Goal: Task Accomplishment & Management: Complete application form

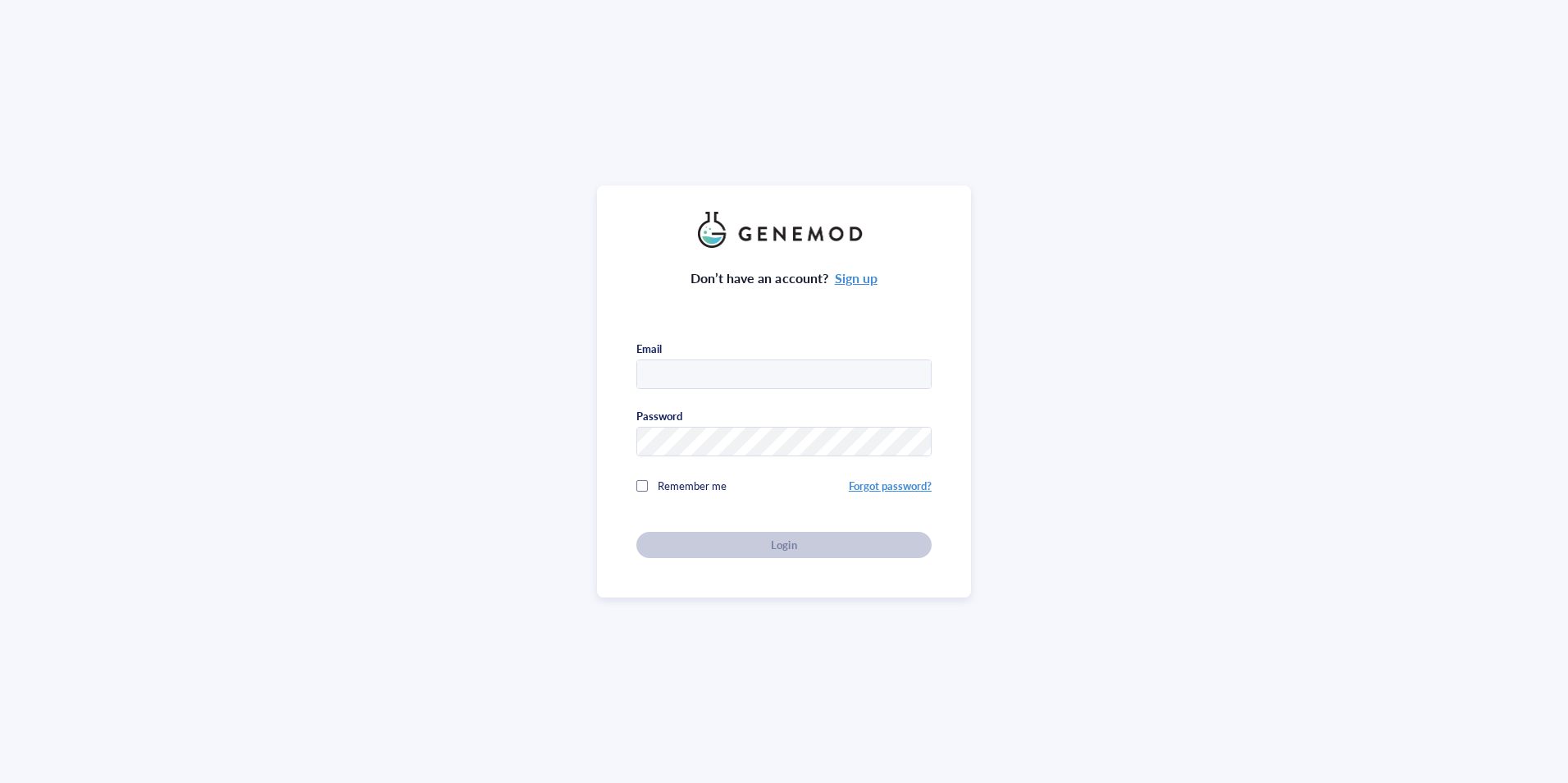
type input "[EMAIL_ADDRESS][DOMAIN_NAME]"
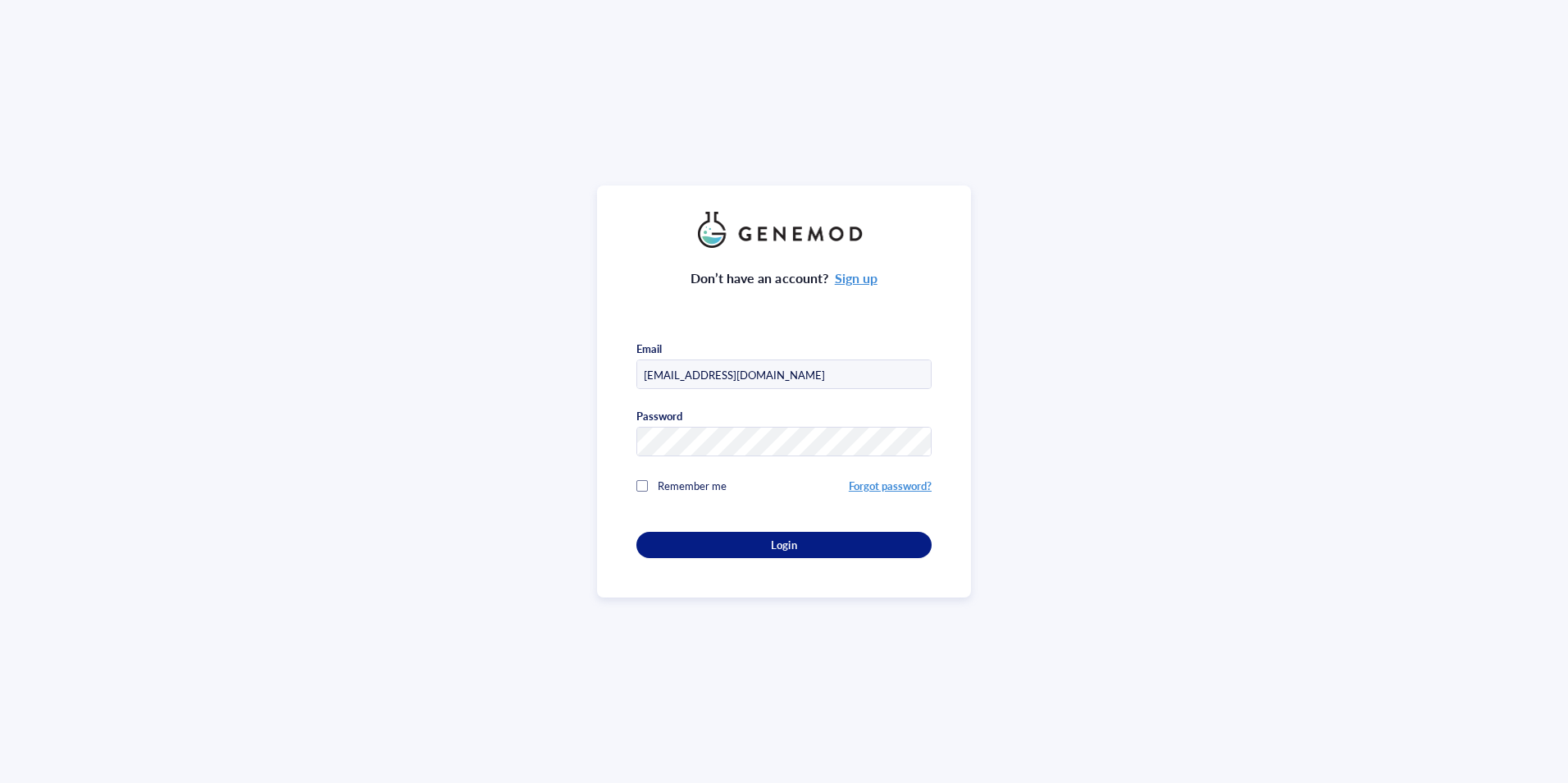
click at [643, 471] on div "Remember me" at bounding box center [743, 486] width 212 height 33
click at [743, 545] on div "Login" at bounding box center [784, 544] width 243 height 15
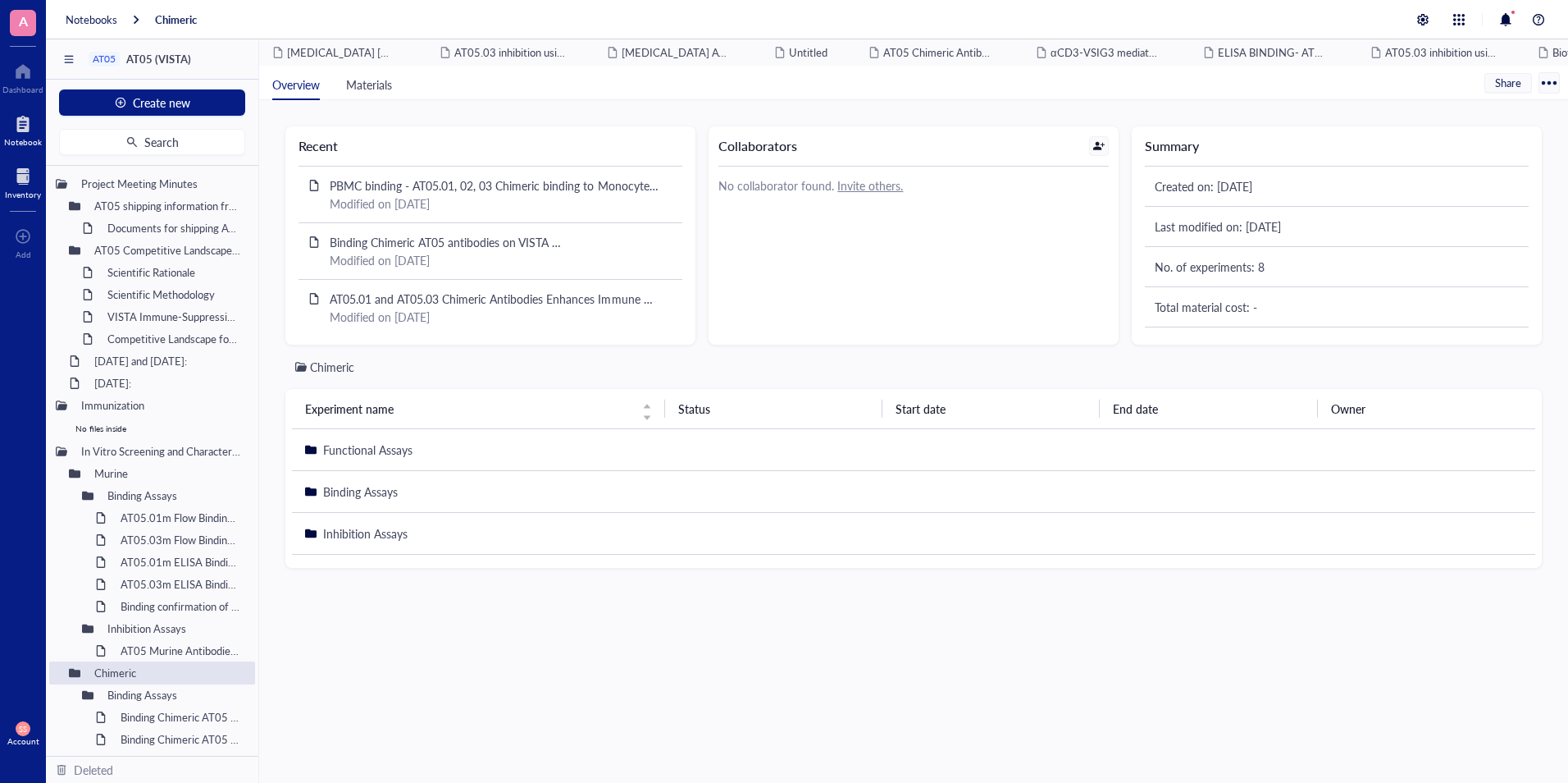
click at [21, 176] on div at bounding box center [23, 176] width 36 height 26
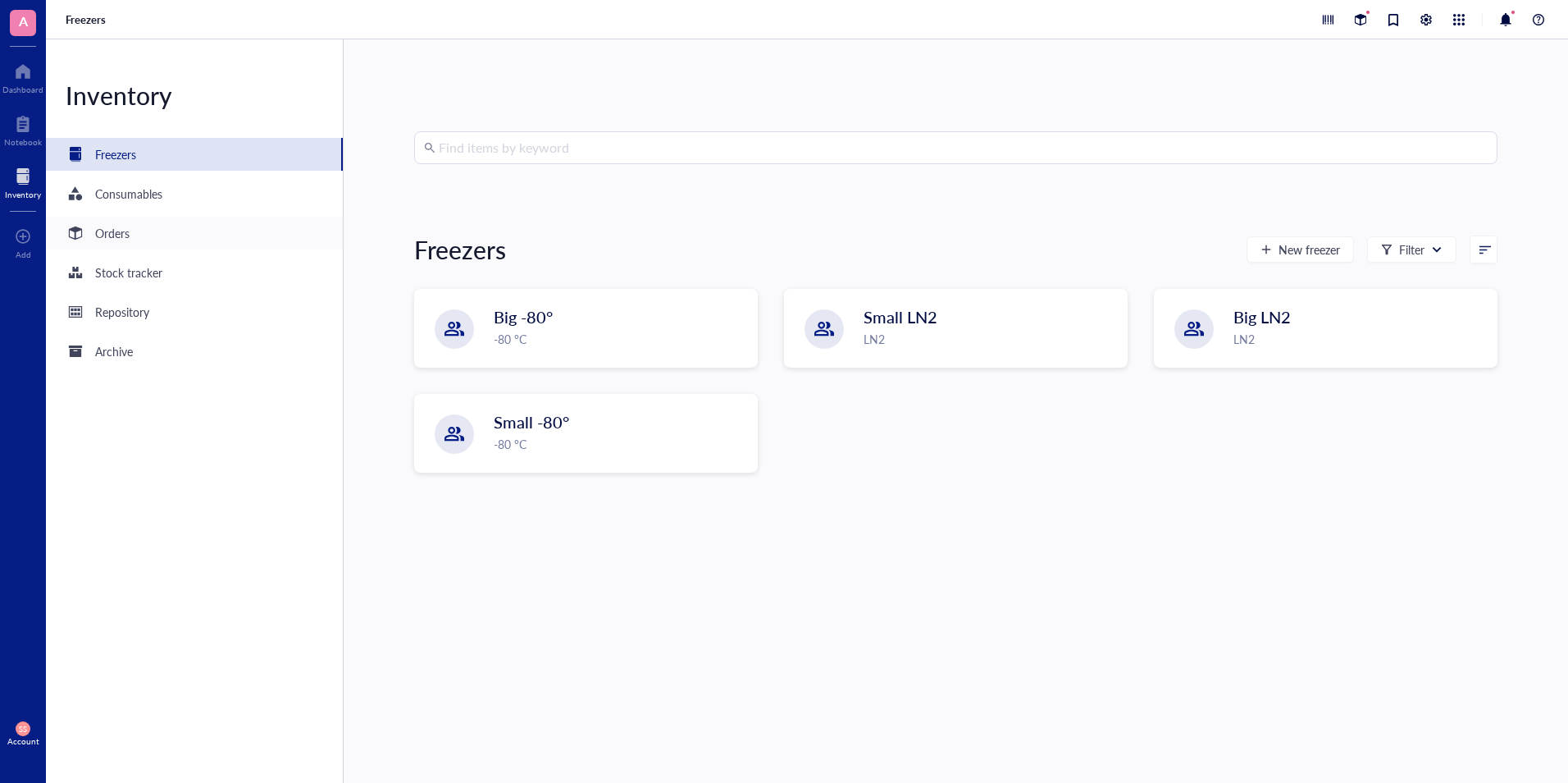
click at [157, 241] on div "Orders" at bounding box center [194, 233] width 297 height 33
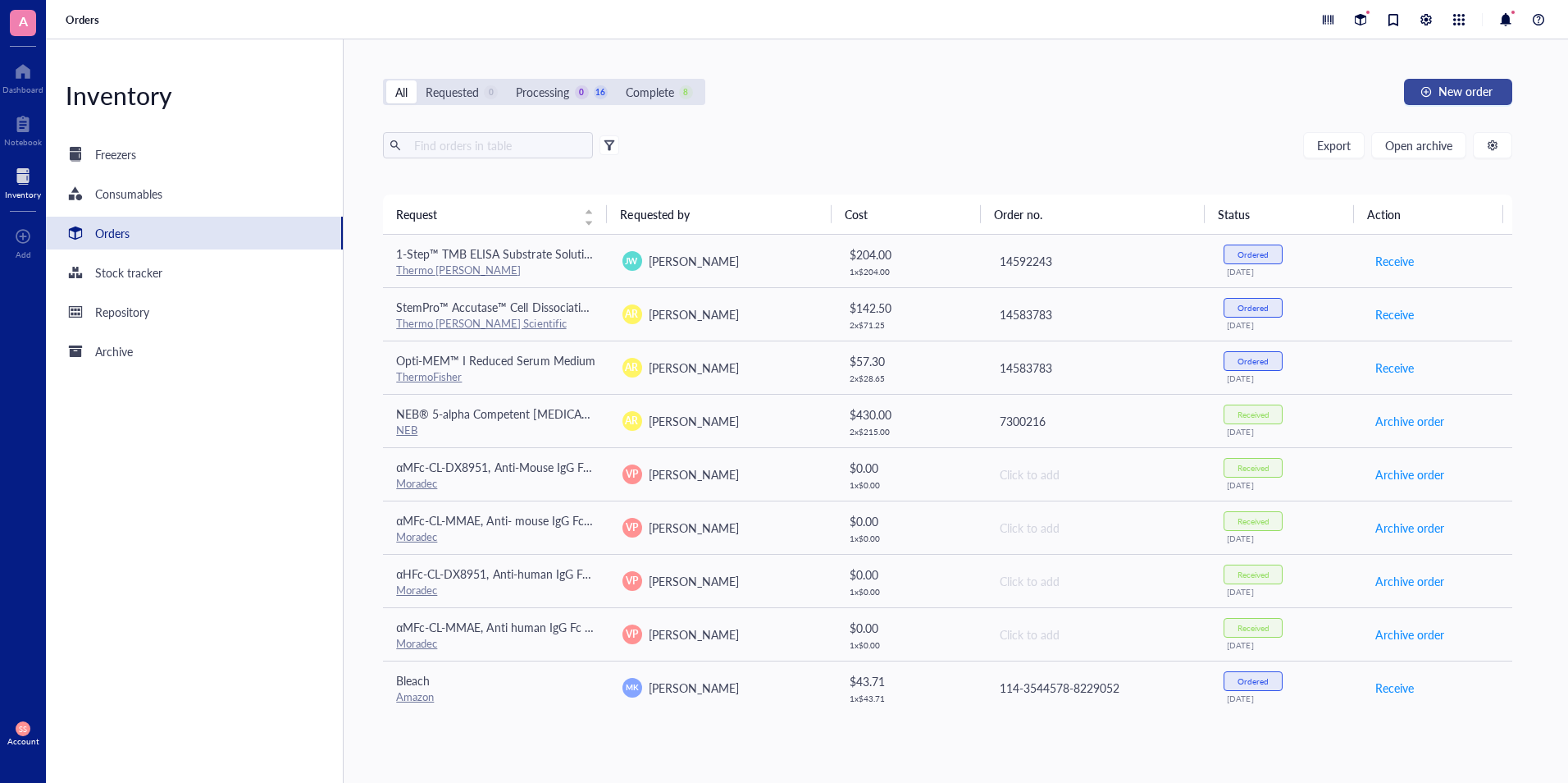
click at [1436, 94] on button "New order" at bounding box center [1458, 91] width 108 height 26
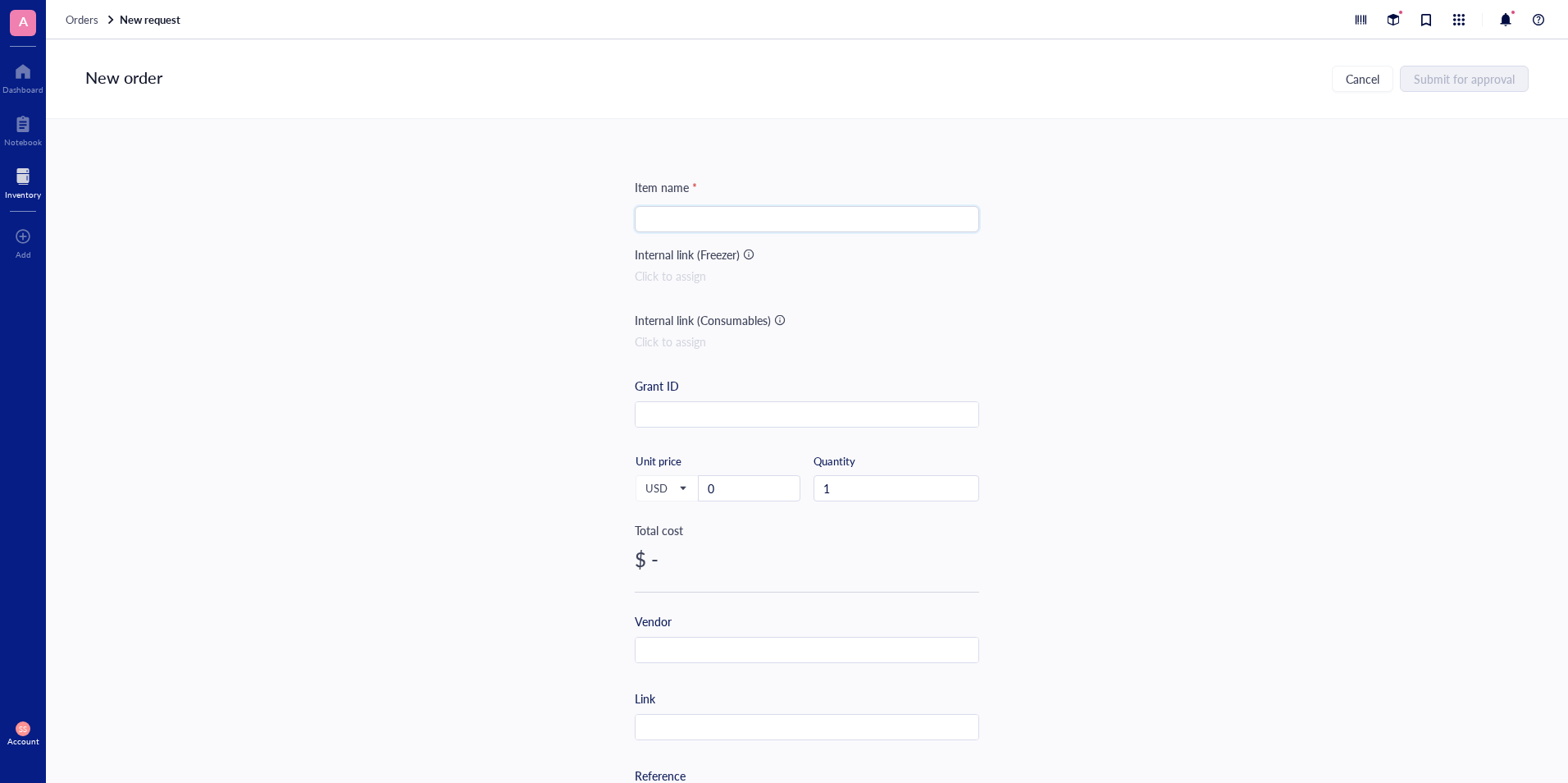
click at [821, 219] on input "search" at bounding box center [807, 219] width 325 height 24
paste input "Brentuximab Biosimilar - Research Grade"
type input "Brentuximab Biosimilar - Research Grade"
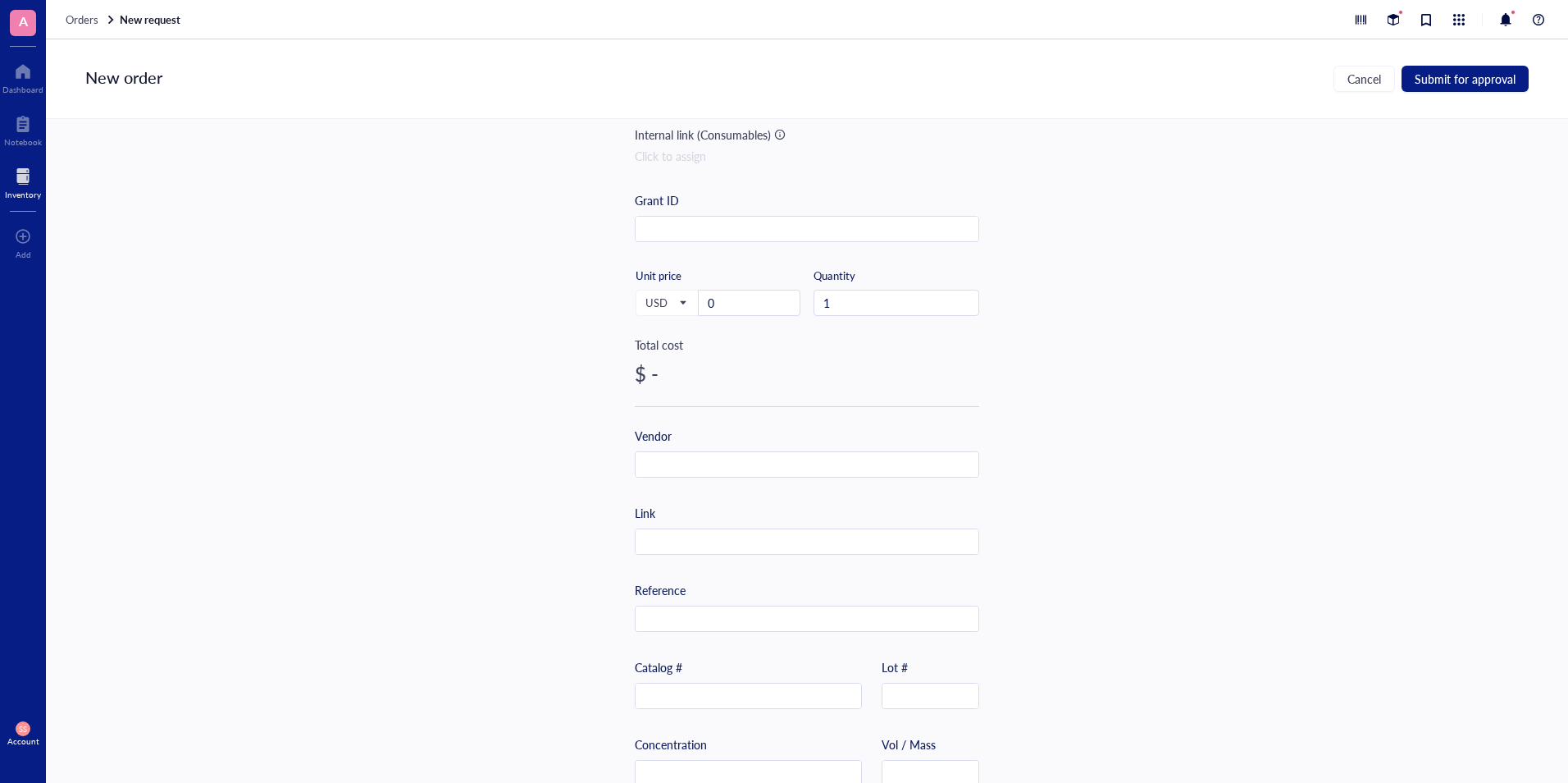
scroll to position [248, 0]
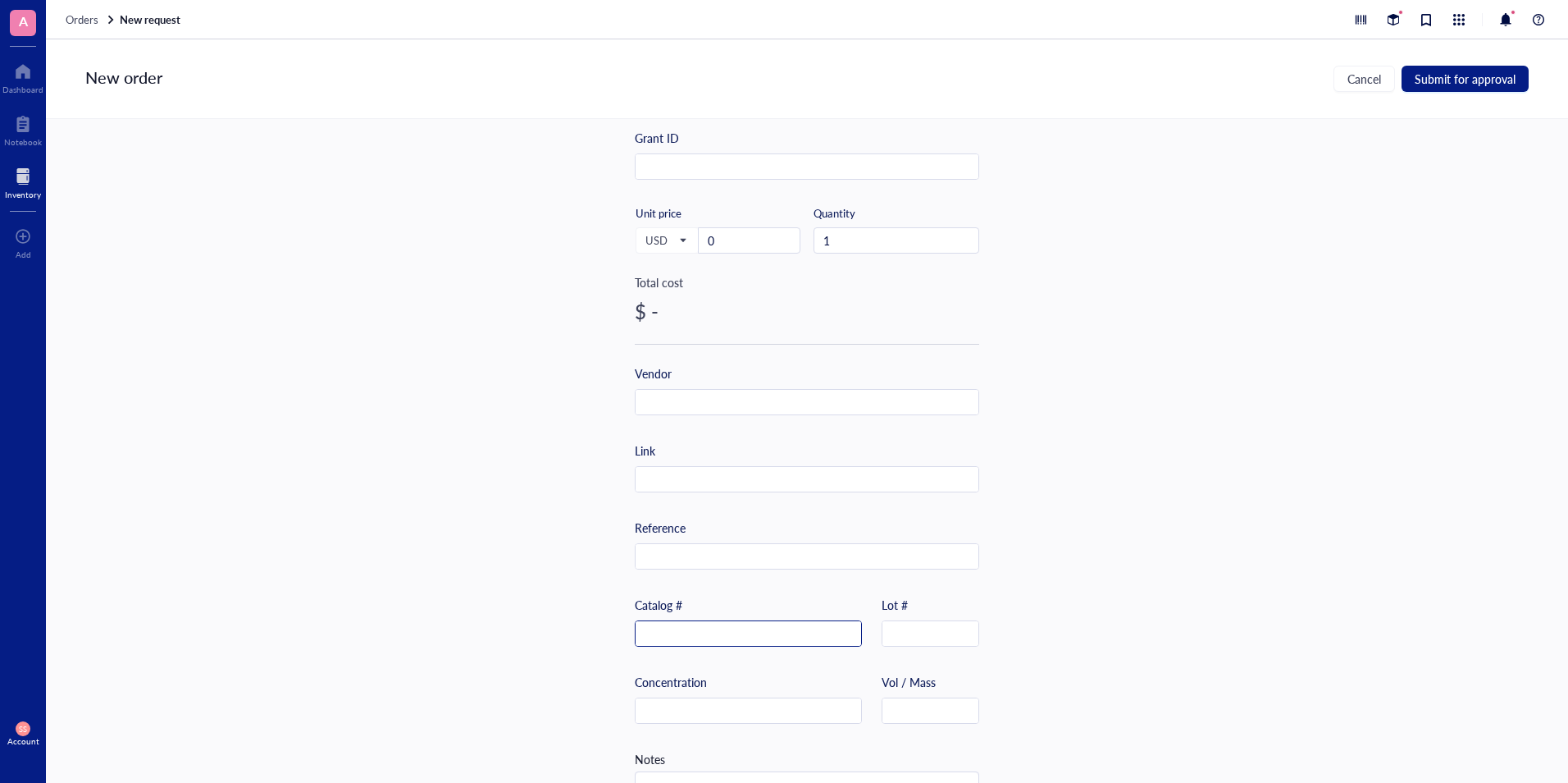
click at [682, 635] on input "text" at bounding box center [748, 634] width 225 height 26
paste input "SKU ICH5137-5mg"
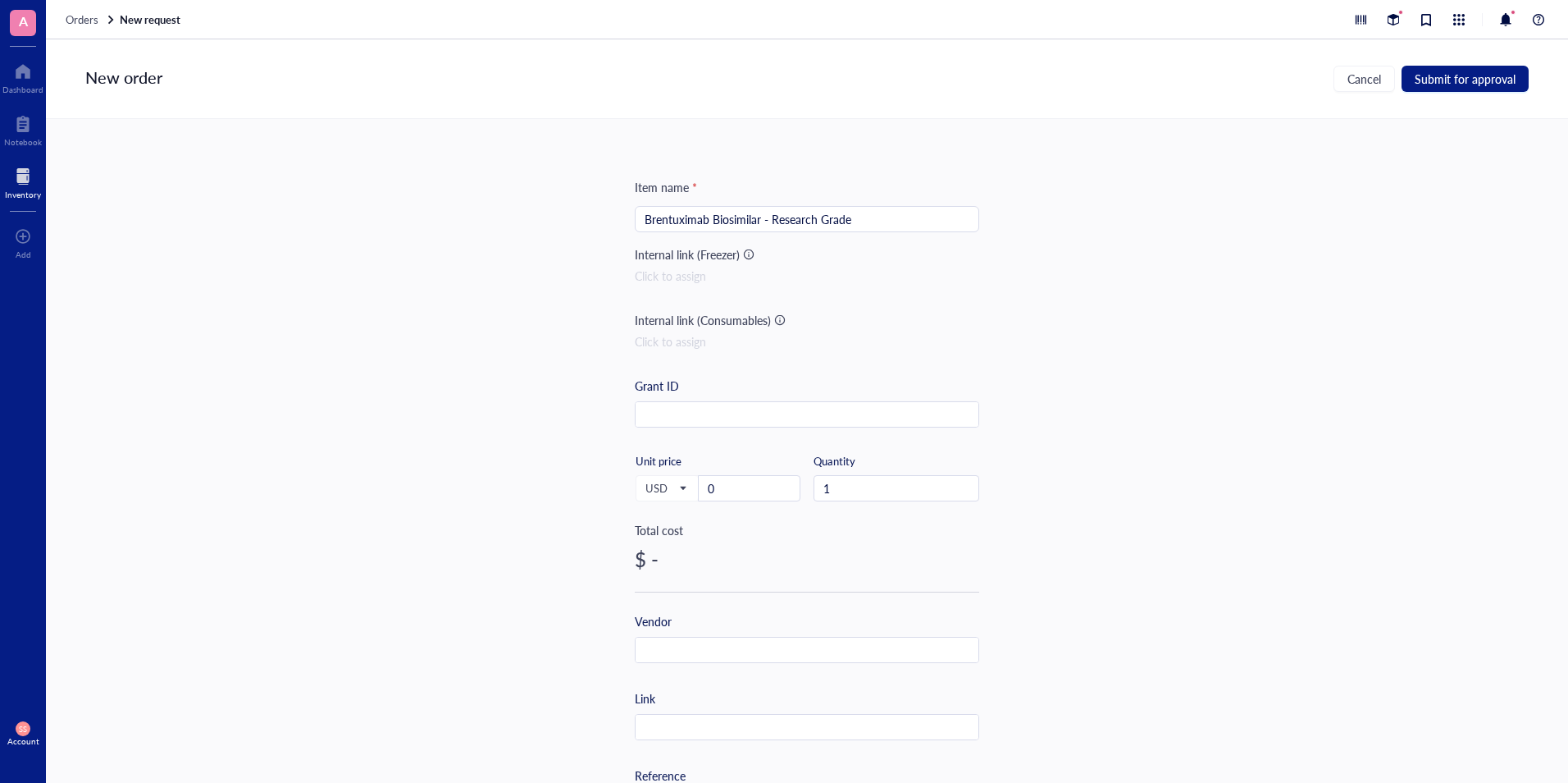
scroll to position [310, 0]
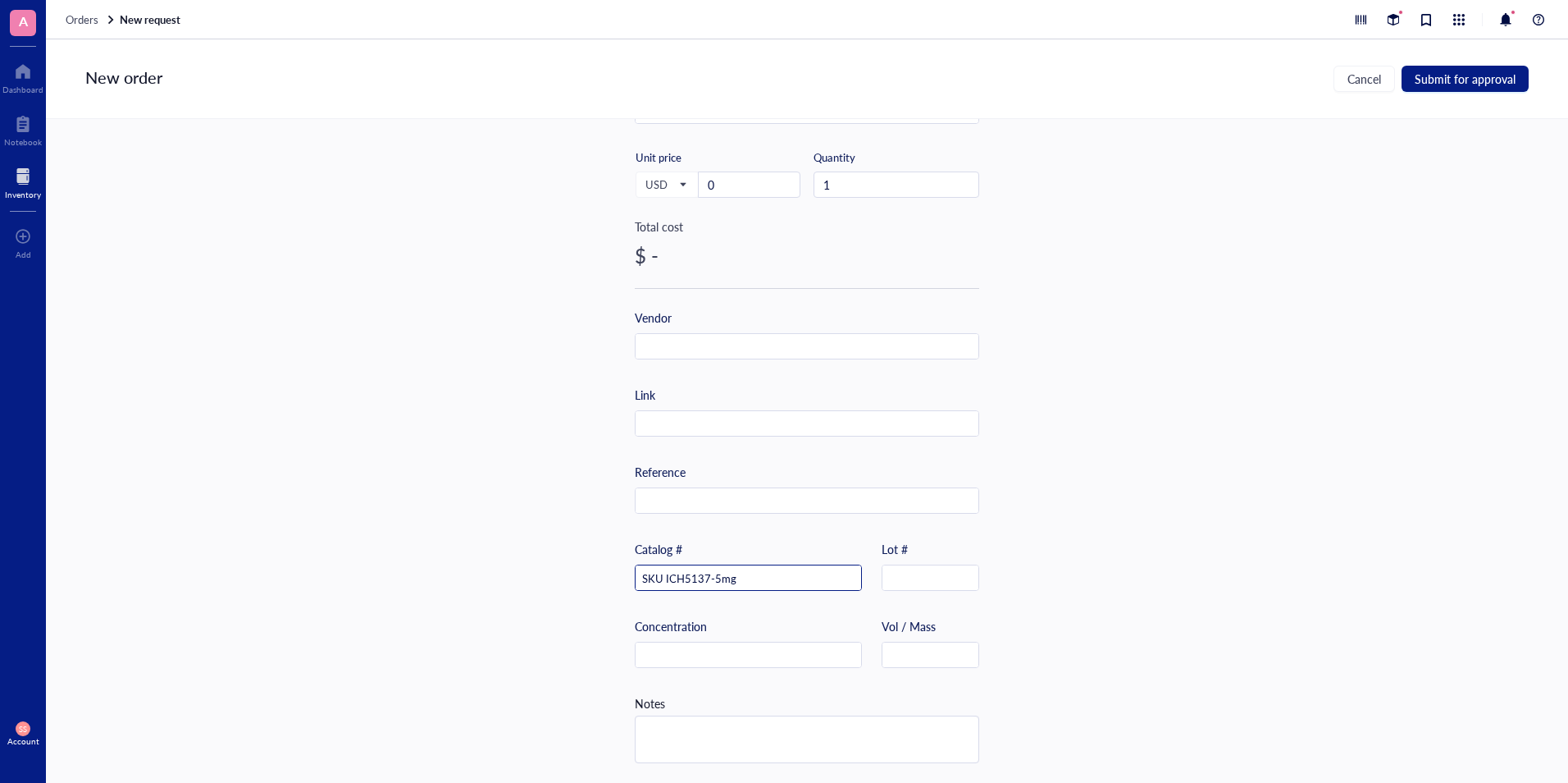
type input "SKU ICH5137-5mg"
click at [711, 177] on input "0" at bounding box center [750, 185] width 101 height 24
paste input "732"
type input "732"
click at [1025, 257] on div "Item name * Brentuximab Biosimilar - Research Grade Internal link (Freezer) Cli…" at bounding box center [807, 451] width 1523 height 664
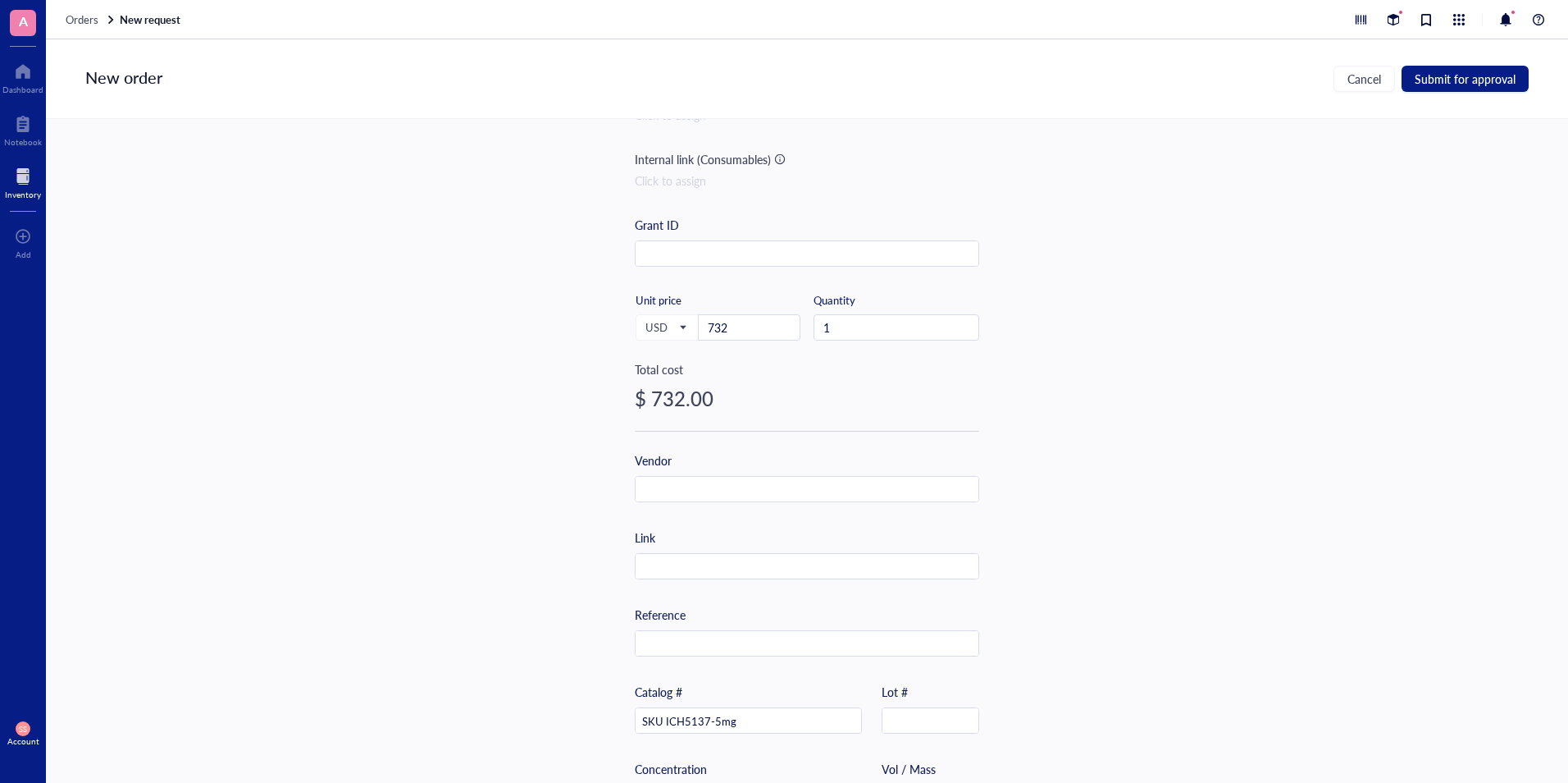
scroll to position [162, 0]
click at [656, 560] on input "text" at bounding box center [807, 566] width 343 height 26
paste input "[URL][DOMAIN_NAME]"
type input "[URL][DOMAIN_NAME]"
click at [1439, 73] on span "Submit for approval" at bounding box center [1465, 78] width 101 height 13
